Goal: Task Accomplishment & Management: Manage account settings

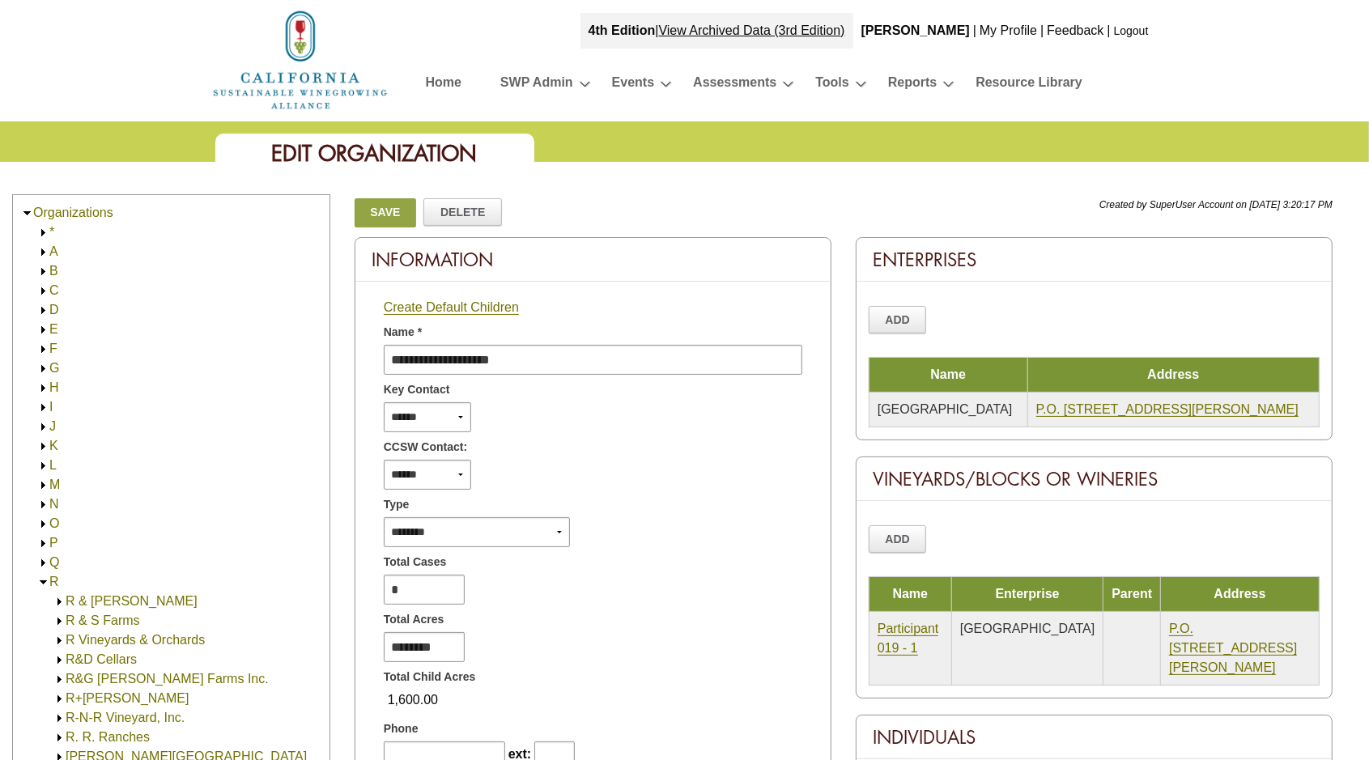
click at [48, 583] on img at bounding box center [43, 582] width 12 height 12
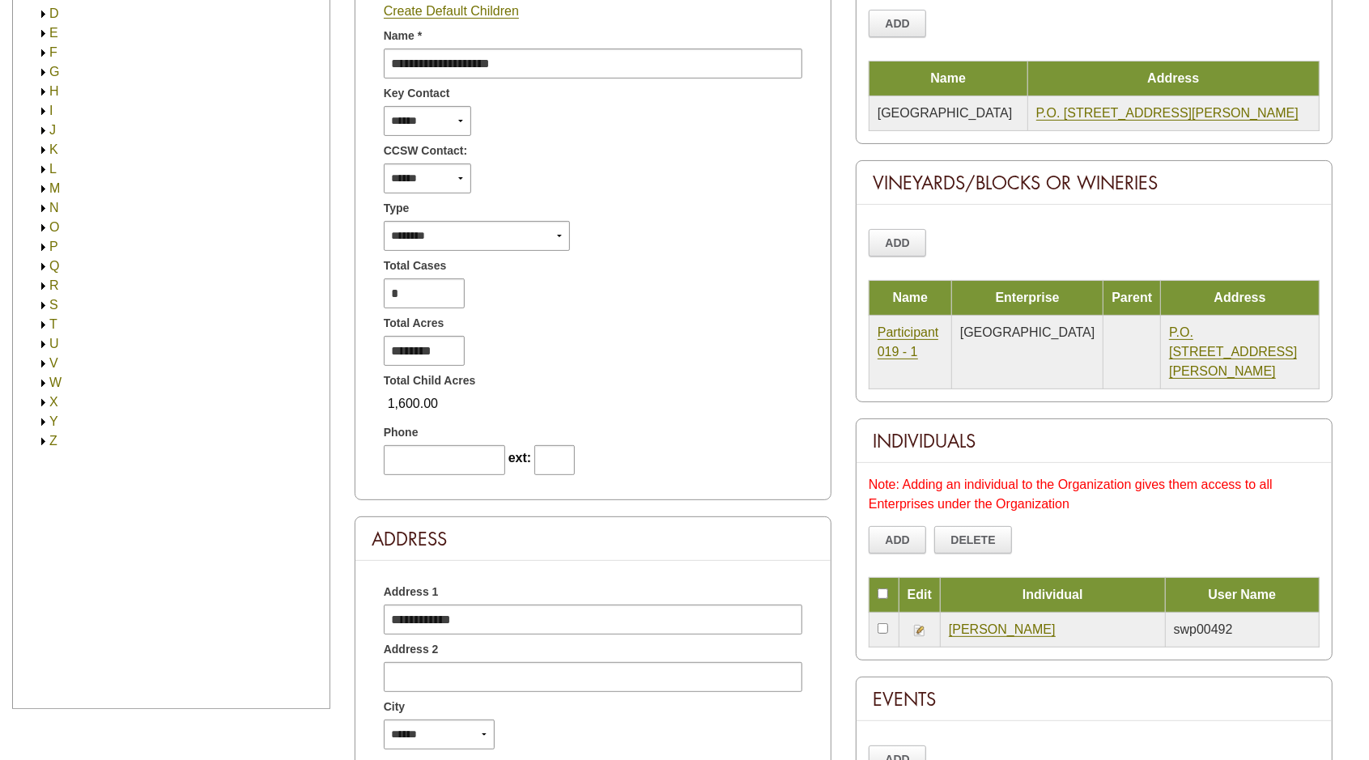
scroll to position [304, 0]
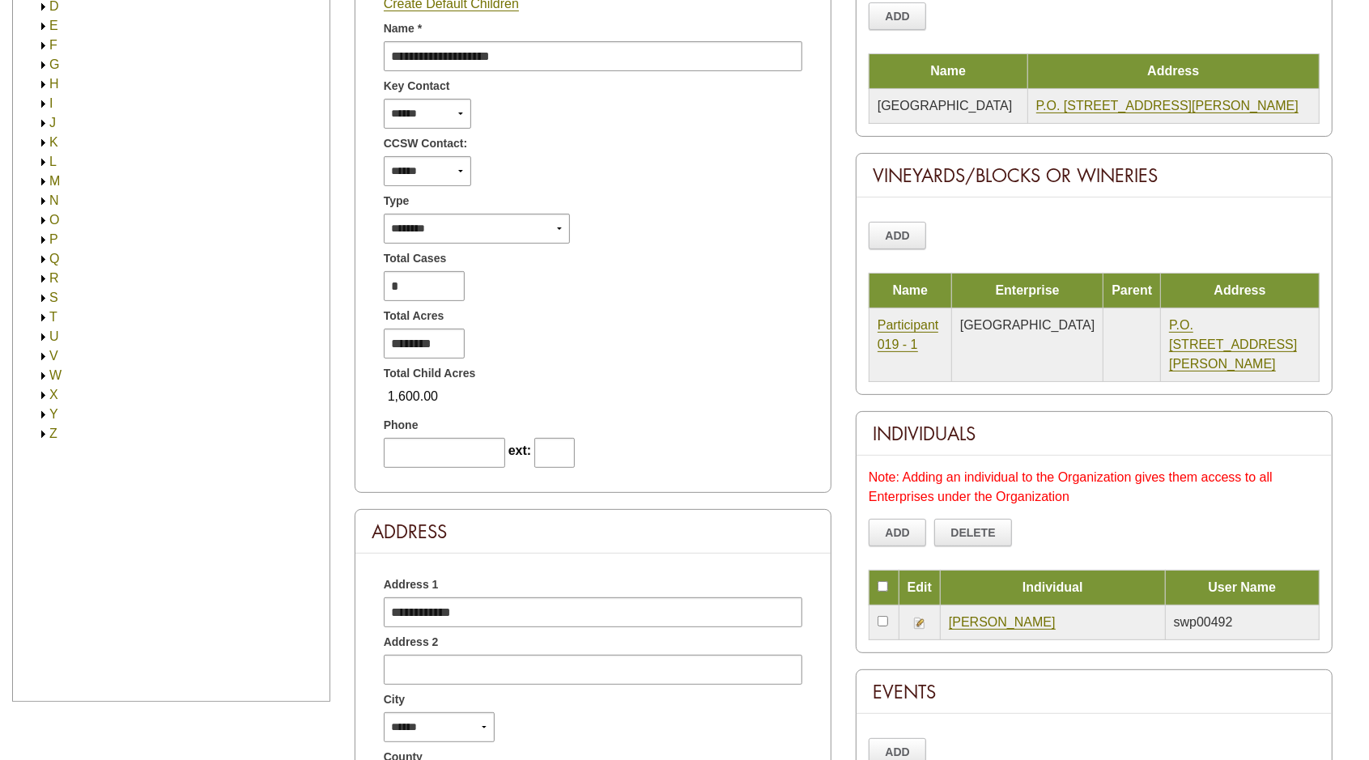
click at [44, 316] on img at bounding box center [43, 318] width 12 height 12
click at [42, 316] on img at bounding box center [43, 318] width 12 height 12
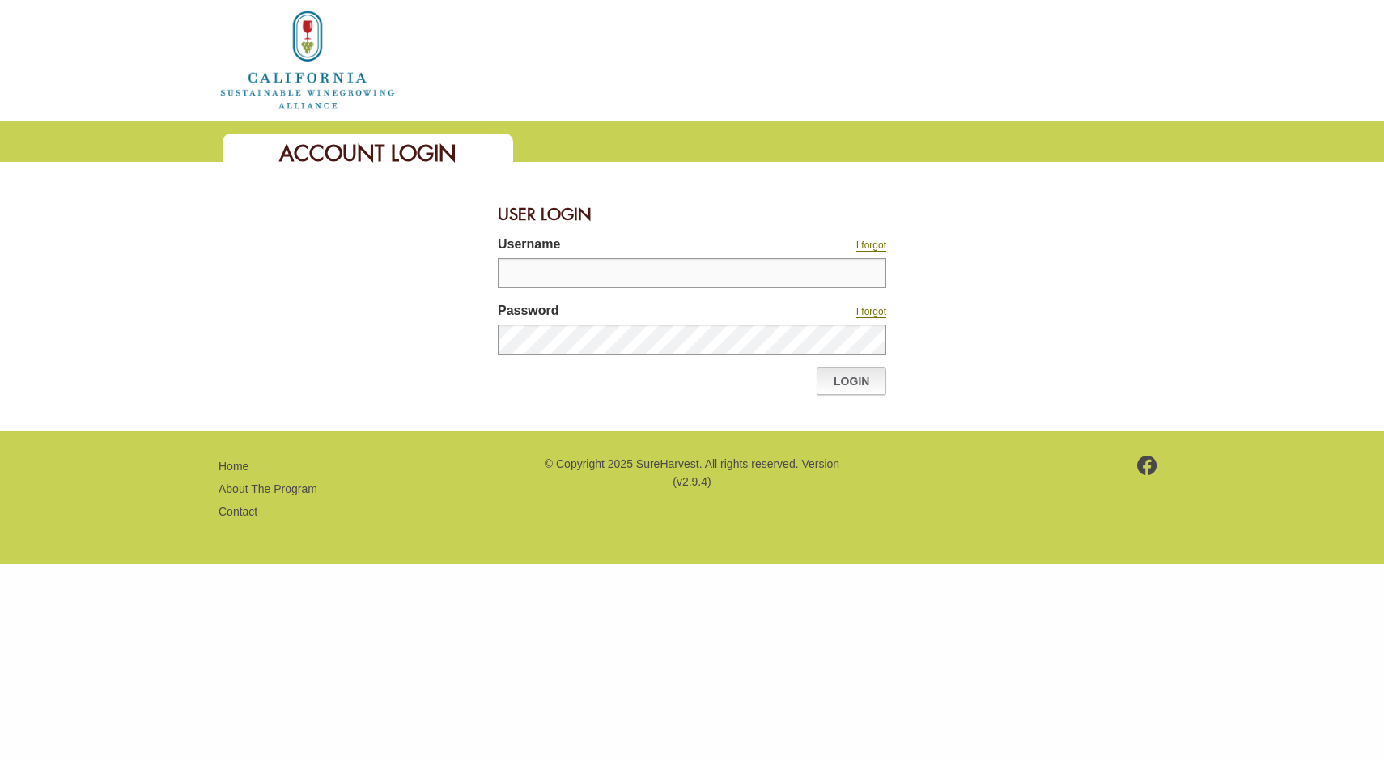
type input "*******"
click at [834, 383] on link "Login" at bounding box center [852, 381] width 70 height 28
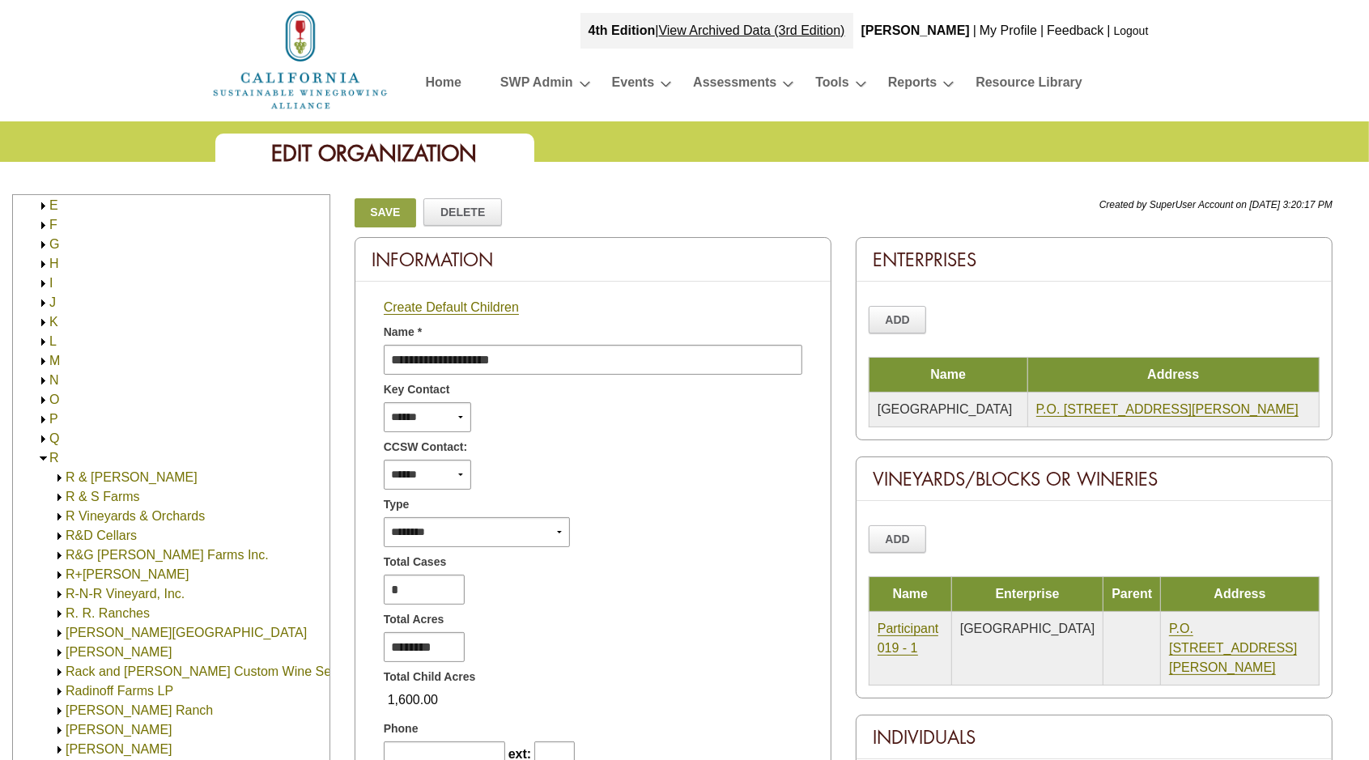
scroll to position [304, 0]
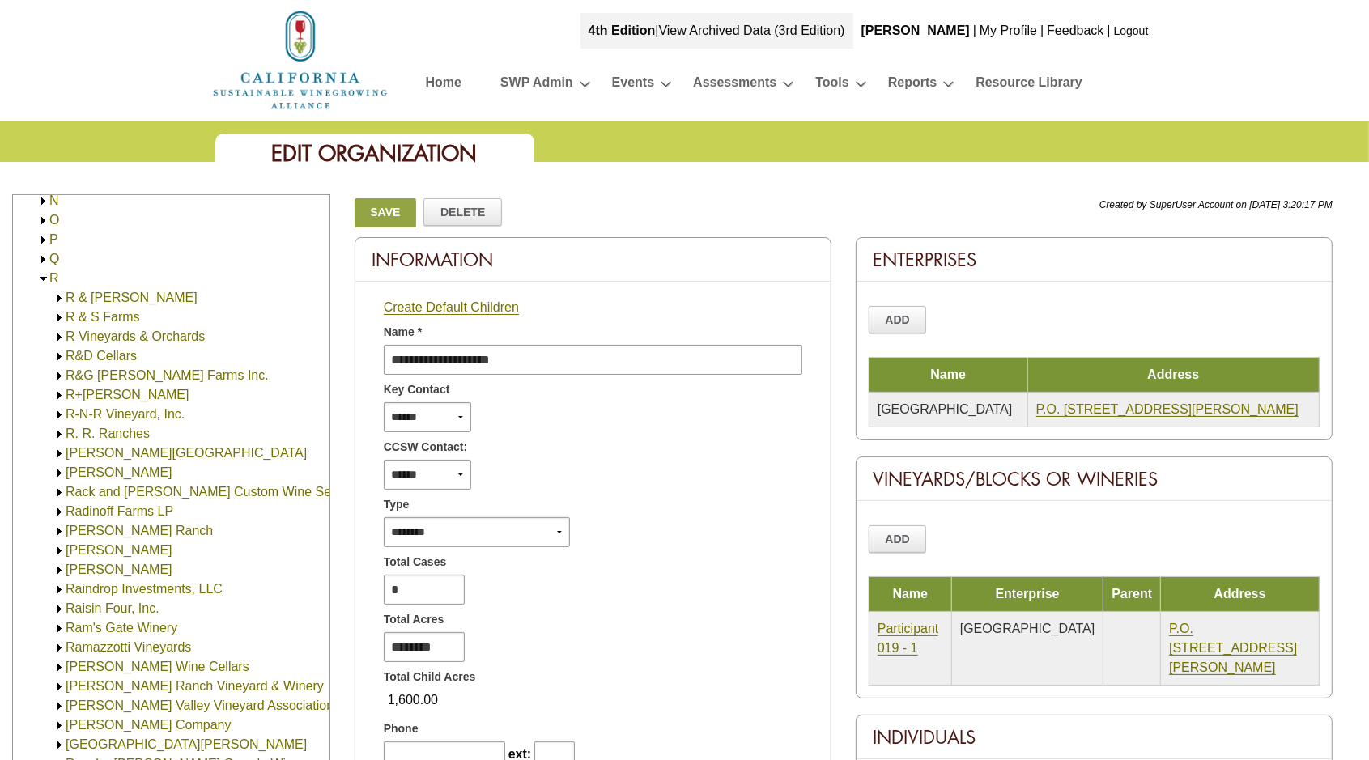
click at [41, 278] on img at bounding box center [43, 279] width 12 height 12
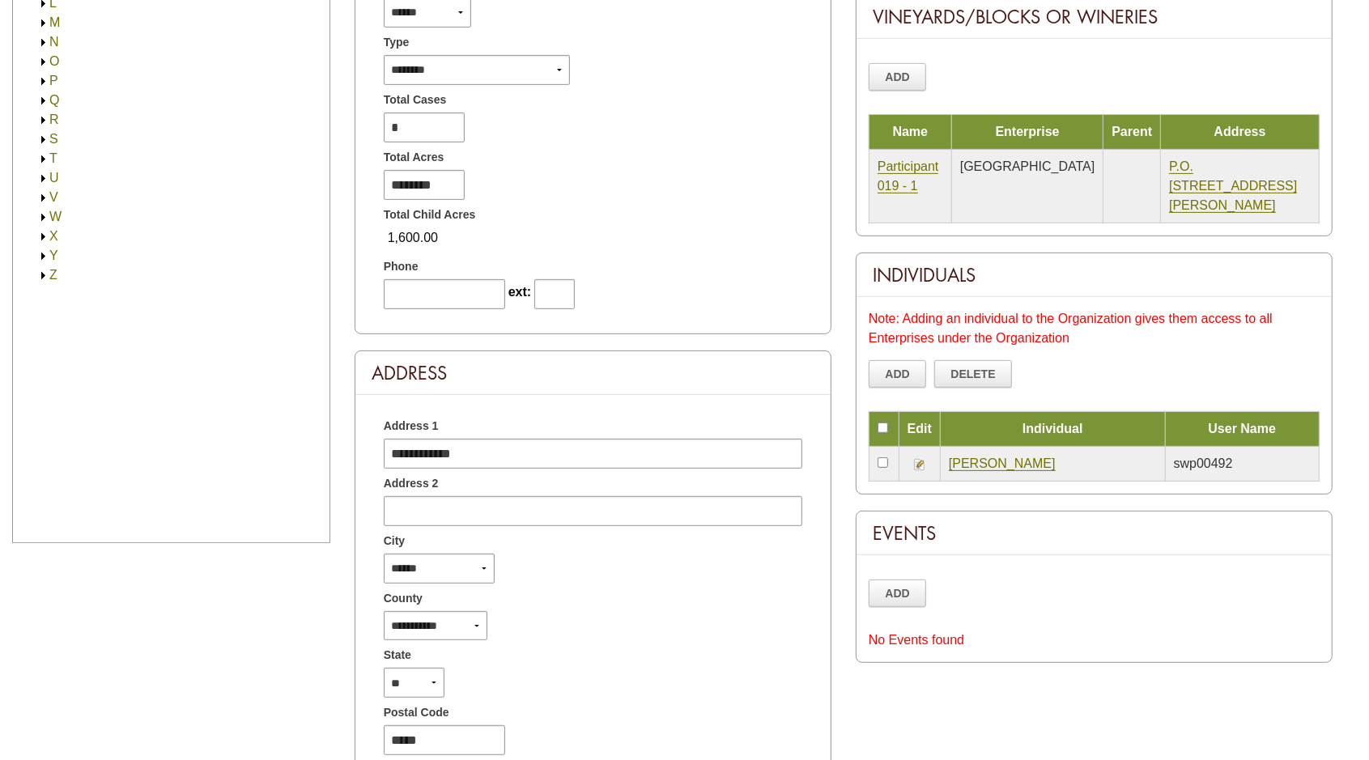
scroll to position [506, 0]
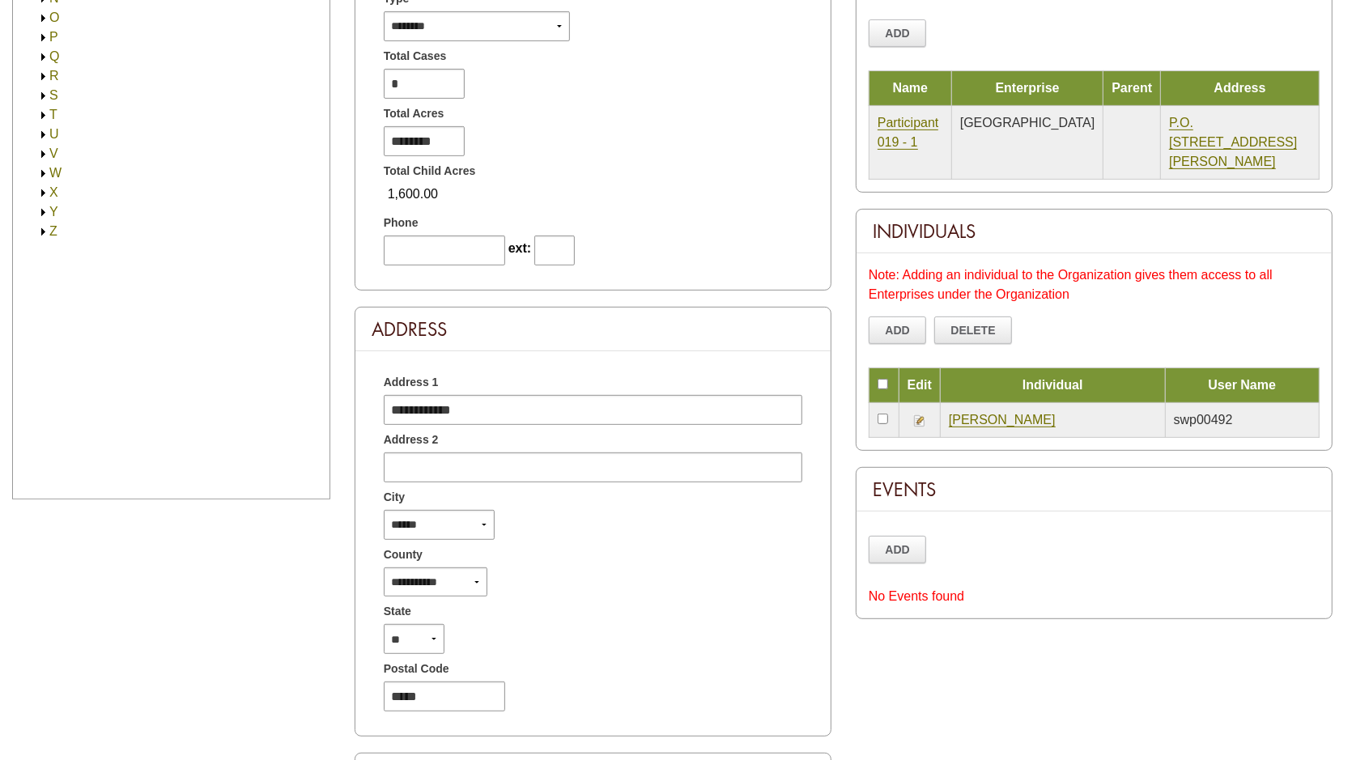
click at [43, 113] on img at bounding box center [43, 115] width 12 height 12
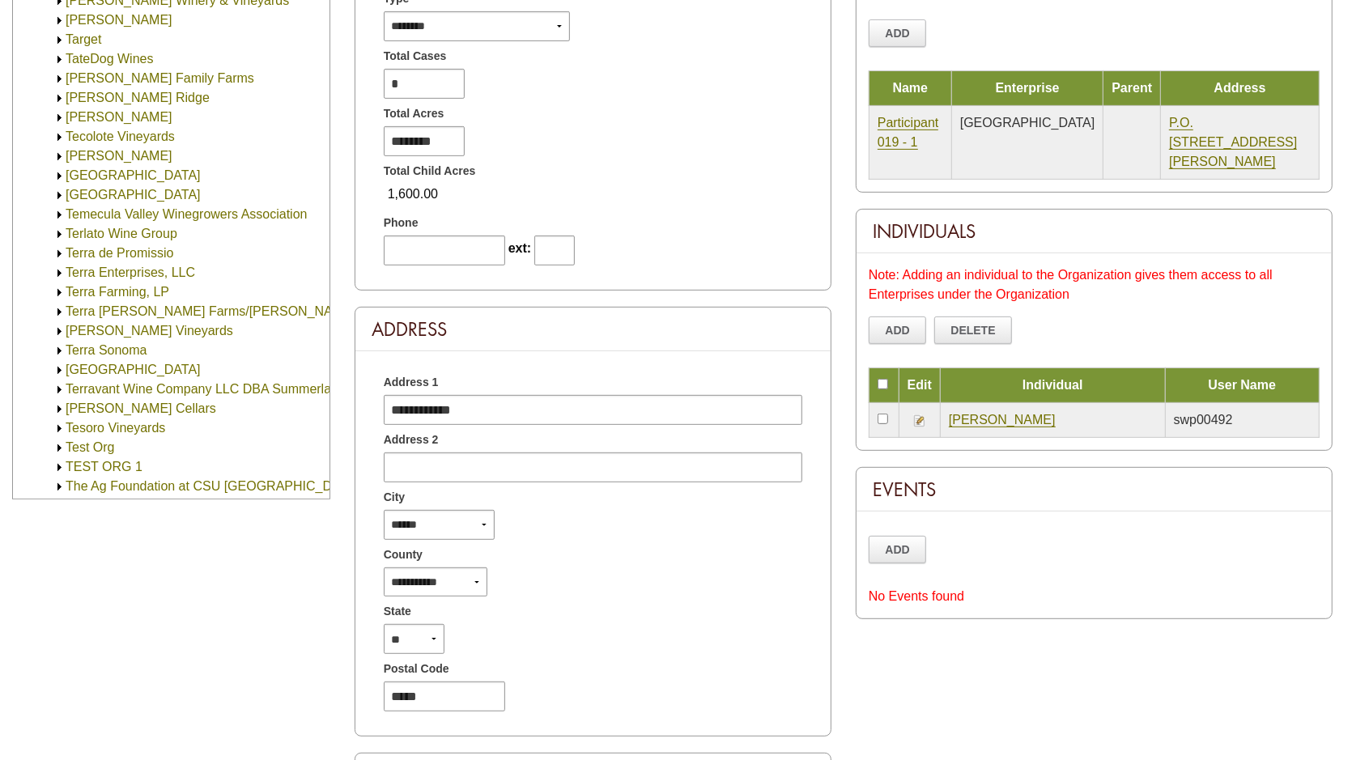
scroll to position [405, 0]
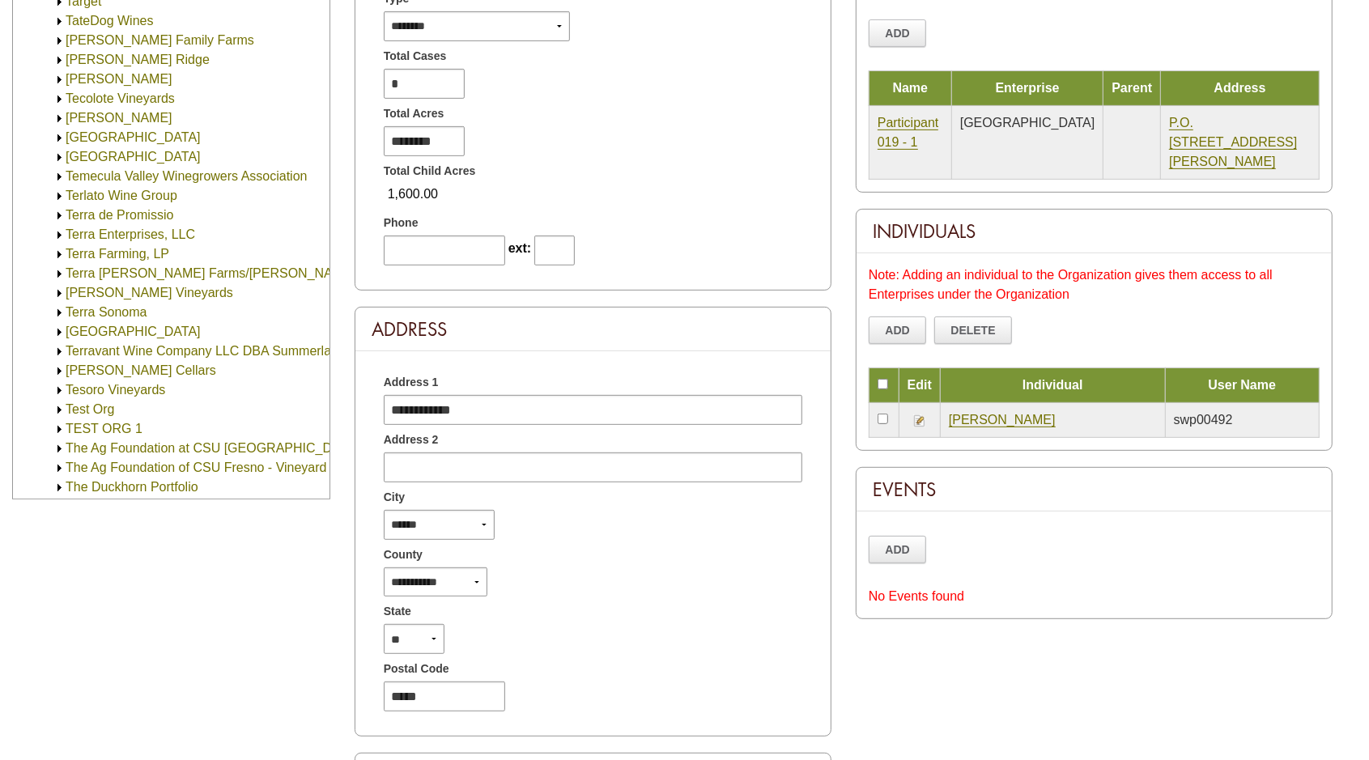
click at [61, 195] on img at bounding box center [59, 196] width 12 height 12
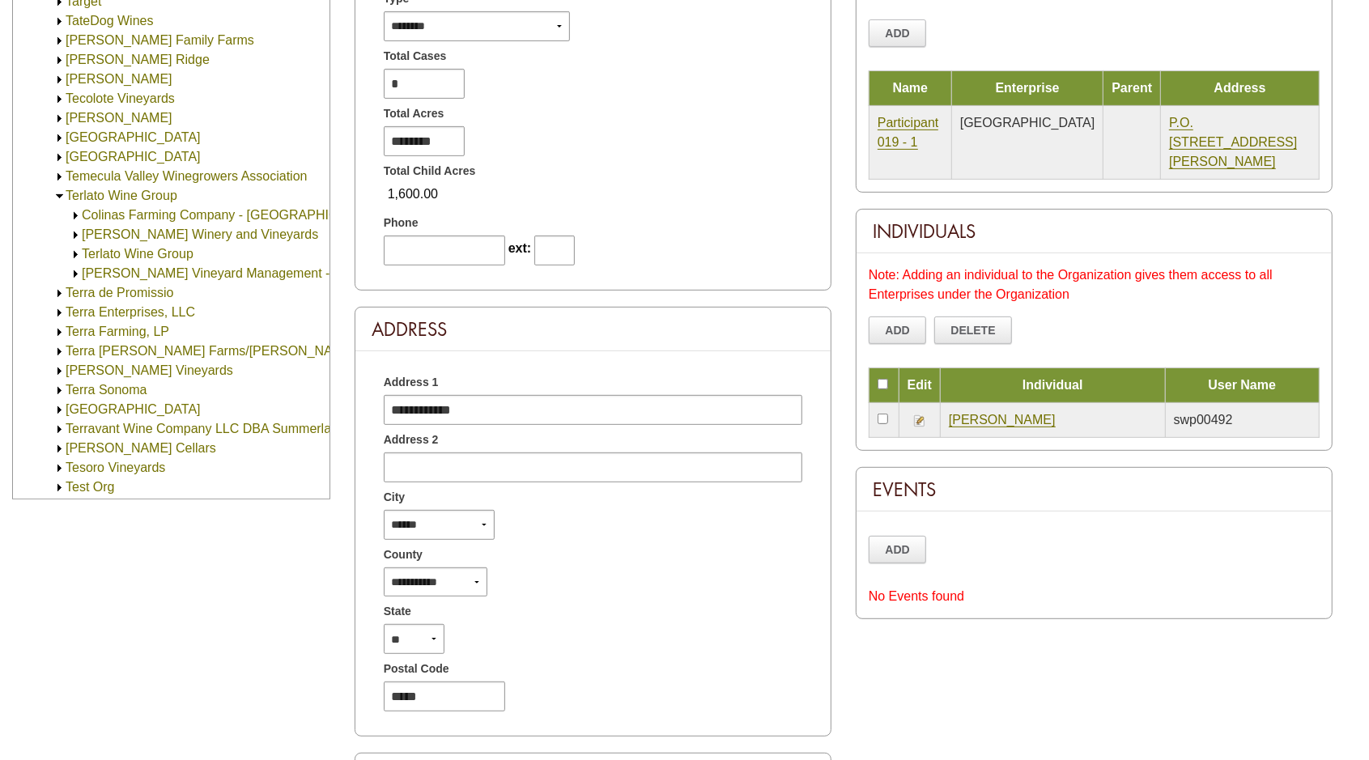
click at [75, 254] on img at bounding box center [76, 254] width 12 height 12
